Goal: Task Accomplishment & Management: Complete application form

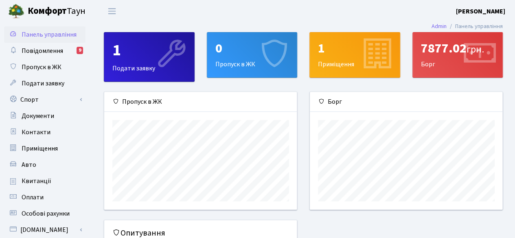
scroll to position [117, 193]
click at [255, 49] on icon at bounding box center [273, 54] width 39 height 39
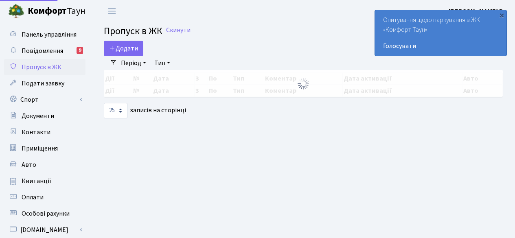
select select "25"
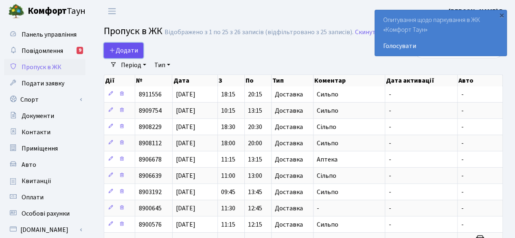
click at [127, 48] on span "Додати" at bounding box center [123, 50] width 29 height 9
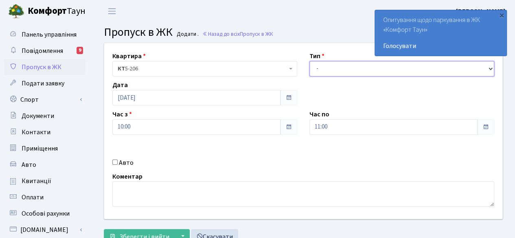
click at [383, 66] on select "- Доставка Таксі Гості Сервіс" at bounding box center [401, 68] width 185 height 15
click at [382, 67] on select "- Доставка Таксі Гості Сервіс" at bounding box center [401, 68] width 185 height 15
select select "1"
click at [309, 61] on select "- Доставка Таксі Гості Сервіс" at bounding box center [401, 68] width 185 height 15
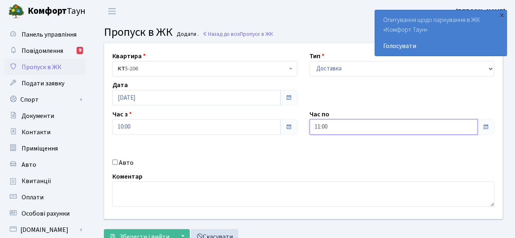
click at [467, 124] on input "11:00" at bounding box center [393, 126] width 168 height 15
click at [332, 33] on icon at bounding box center [332, 35] width 22 height 22
type input "13:00"
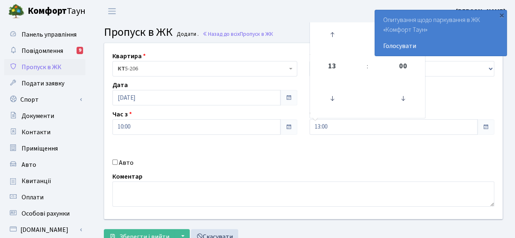
click at [343, 168] on div "Квартира <b>КТ</b>&nbsp;&nbsp;&nbsp;&nbsp;5-206 КТ 5-206 Тип - Доставка Таксі Г…" at bounding box center [303, 131] width 410 height 176
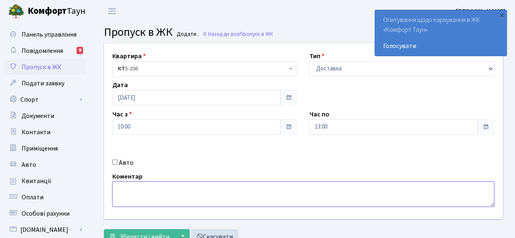
click at [274, 187] on textarea at bounding box center [303, 193] width 382 height 25
type textarea "с"
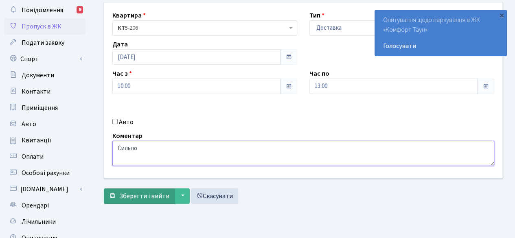
type textarea "Сильпо"
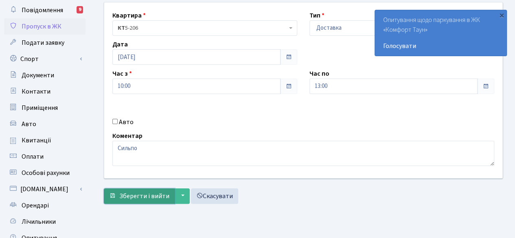
click at [144, 195] on span "Зберегти і вийти" at bounding box center [144, 196] width 50 height 9
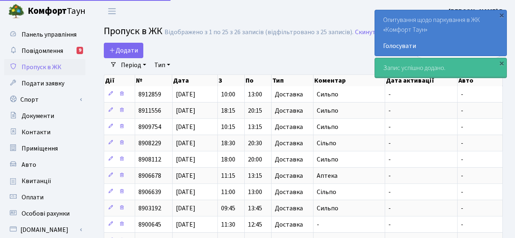
select select "25"
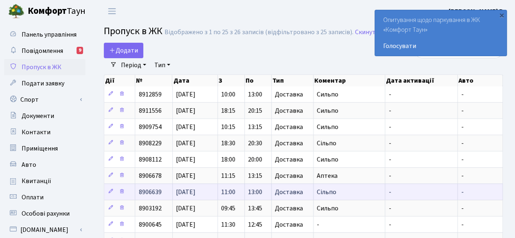
drag, startPoint x: 0, startPoint y: 0, endPoint x: 364, endPoint y: 183, distance: 407.0
click at [376, 187] on td "Сільпо" at bounding box center [349, 191] width 72 height 16
